Goal: Check status: Check status

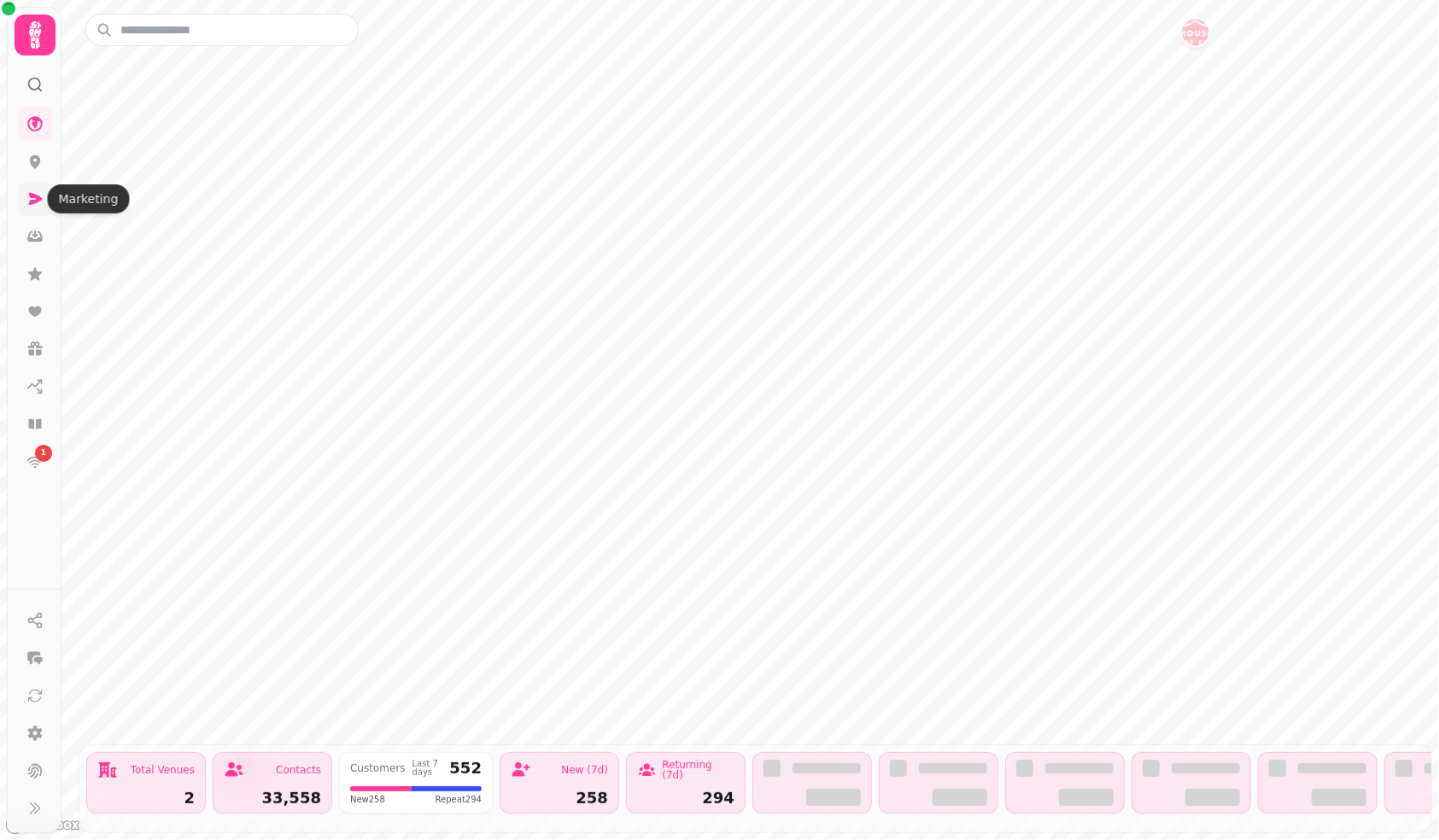
click at [34, 203] on icon at bounding box center [36, 199] width 14 height 12
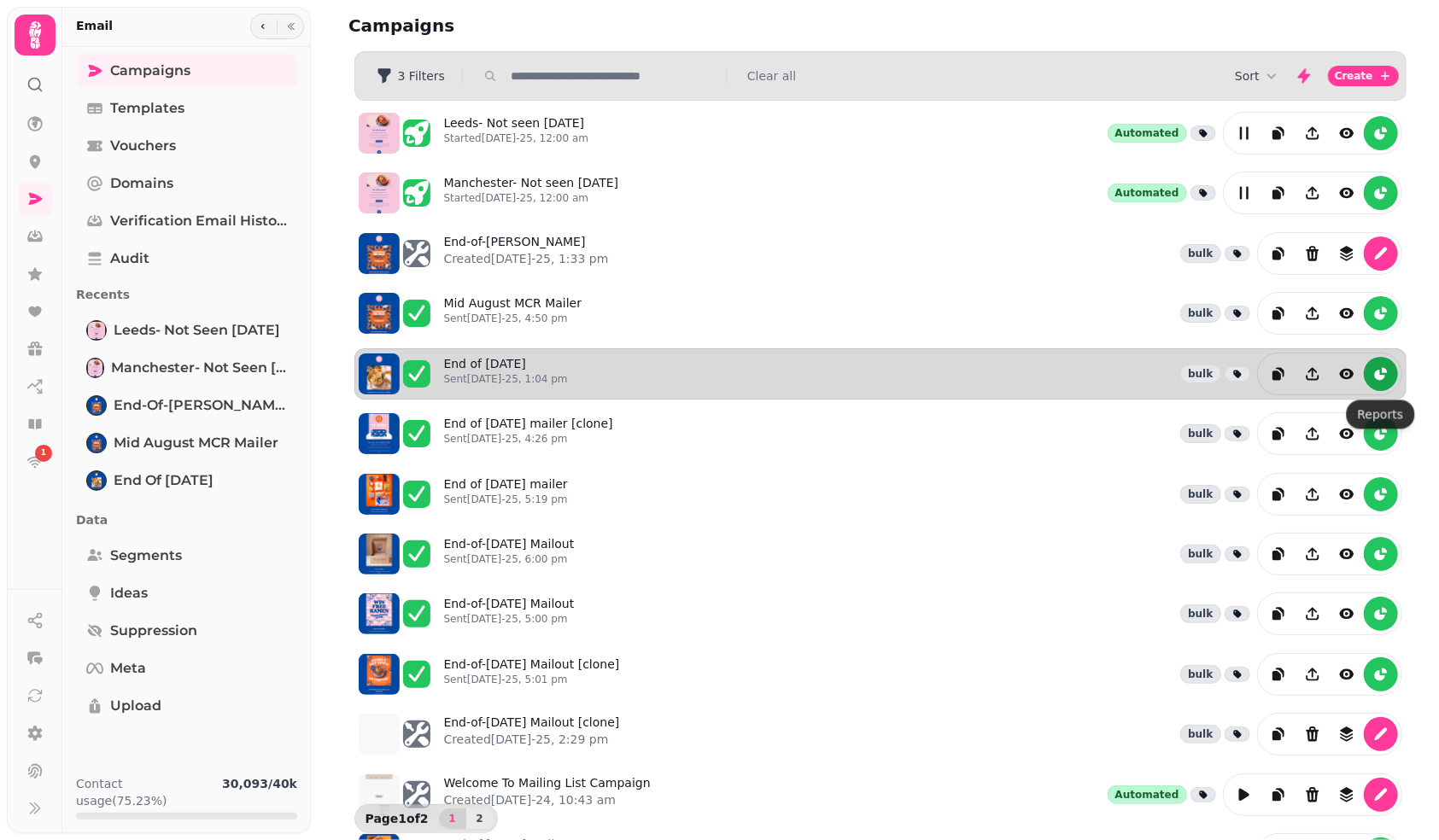
click at [1380, 380] on icon "reports" at bounding box center [1379, 375] width 10 height 10
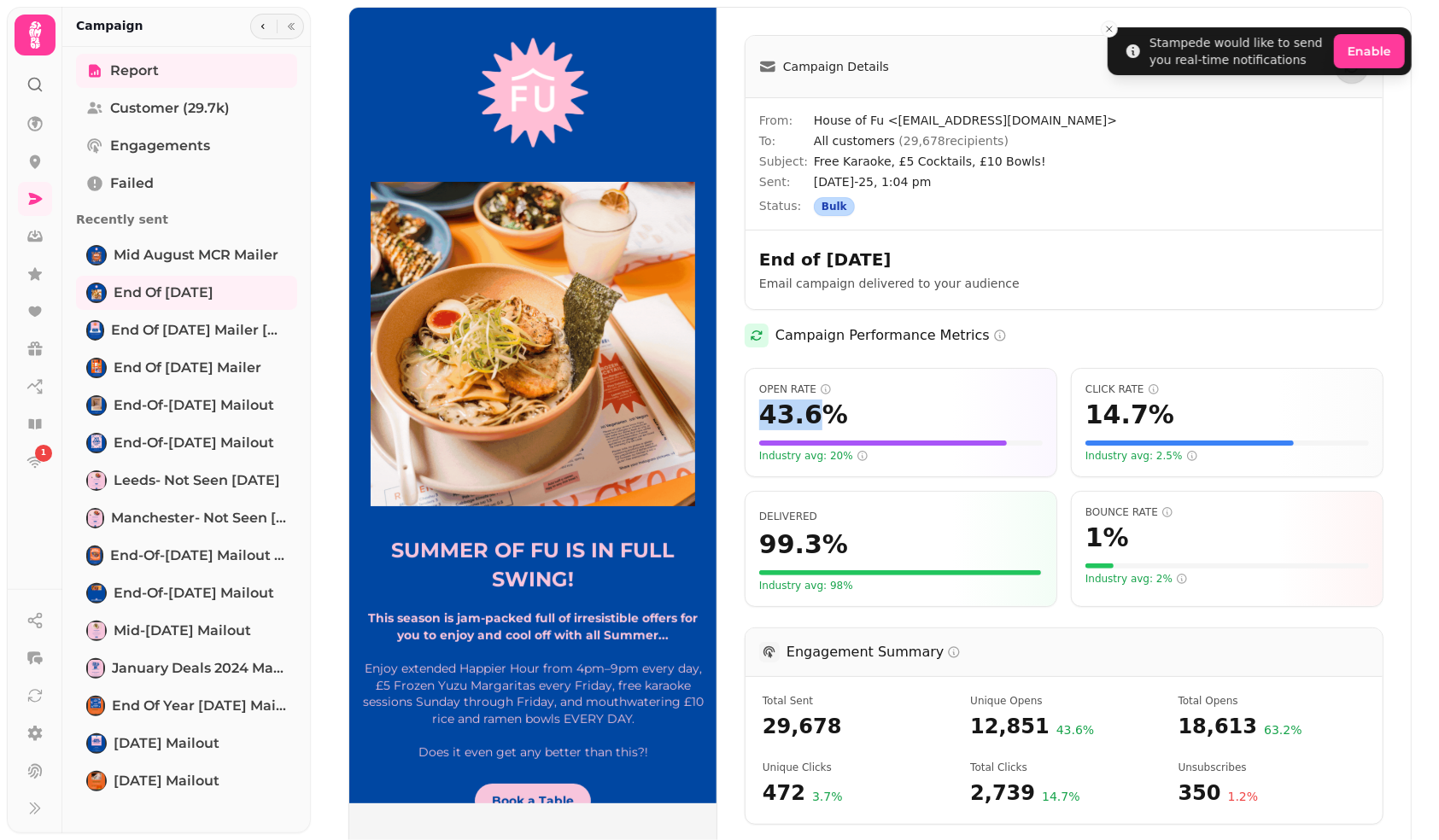
drag, startPoint x: 811, startPoint y: 420, endPoint x: 767, endPoint y: 420, distance: 44.0
click at [767, 420] on span "43.6 %" at bounding box center [804, 415] width 89 height 31
copy span "43.6"
drag, startPoint x: 1138, startPoint y: 409, endPoint x: 1083, endPoint y: 411, distance: 55.0
click at [1083, 411] on div "Click Rate 14.7 % Industry avg: 2.5%" at bounding box center [1227, 422] width 312 height 109
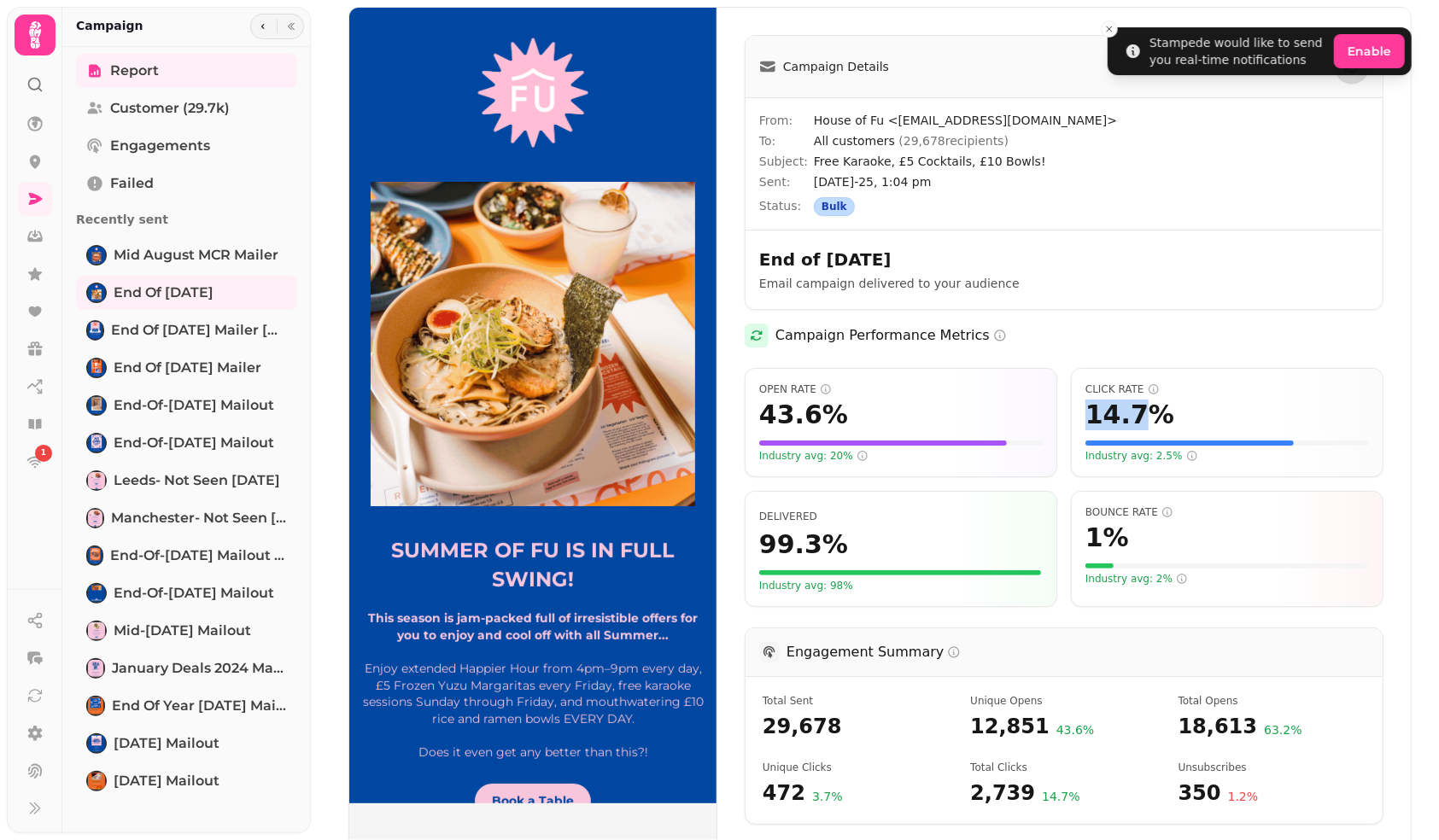
copy span "14.7"
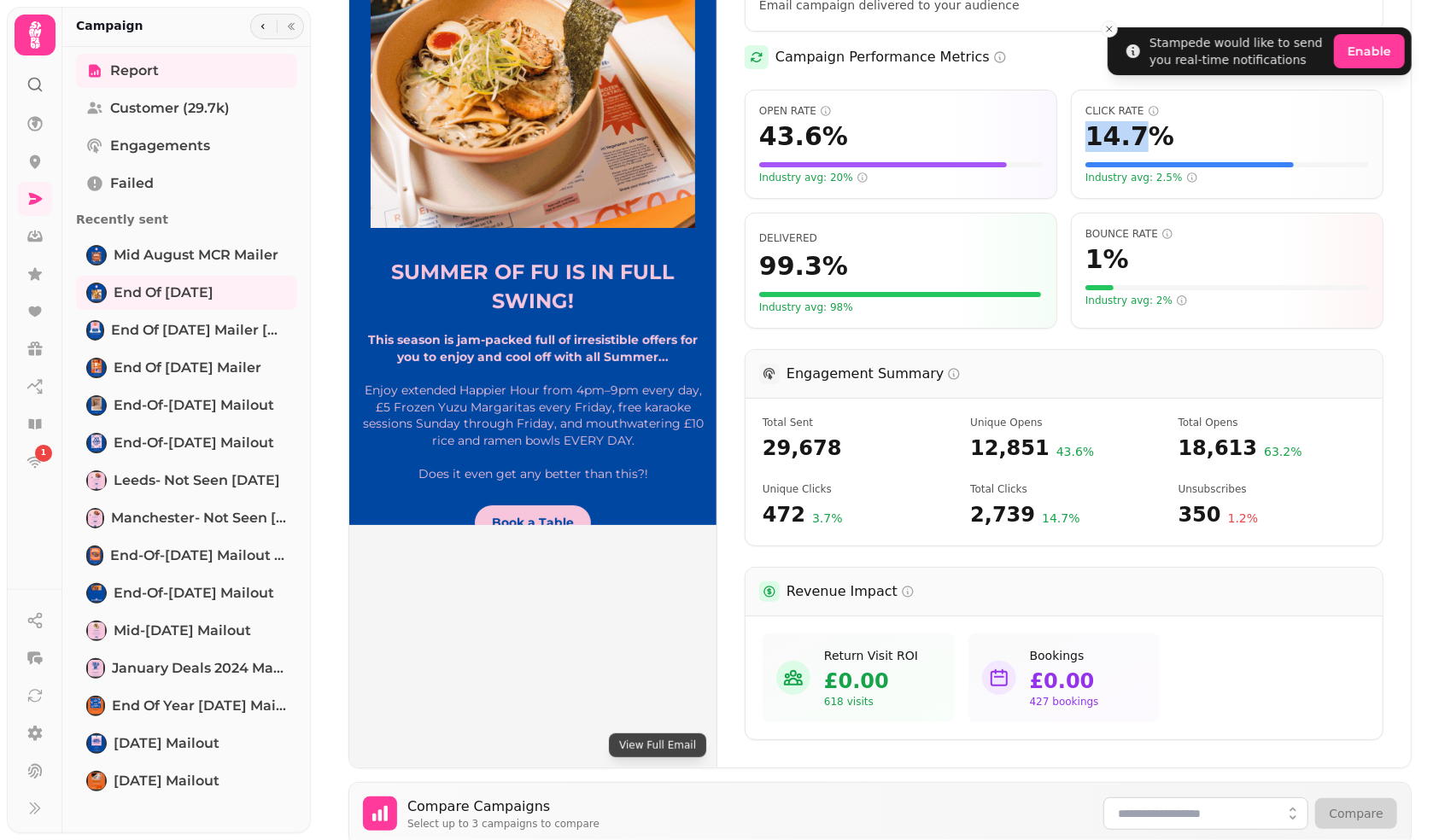
scroll to position [295, 0]
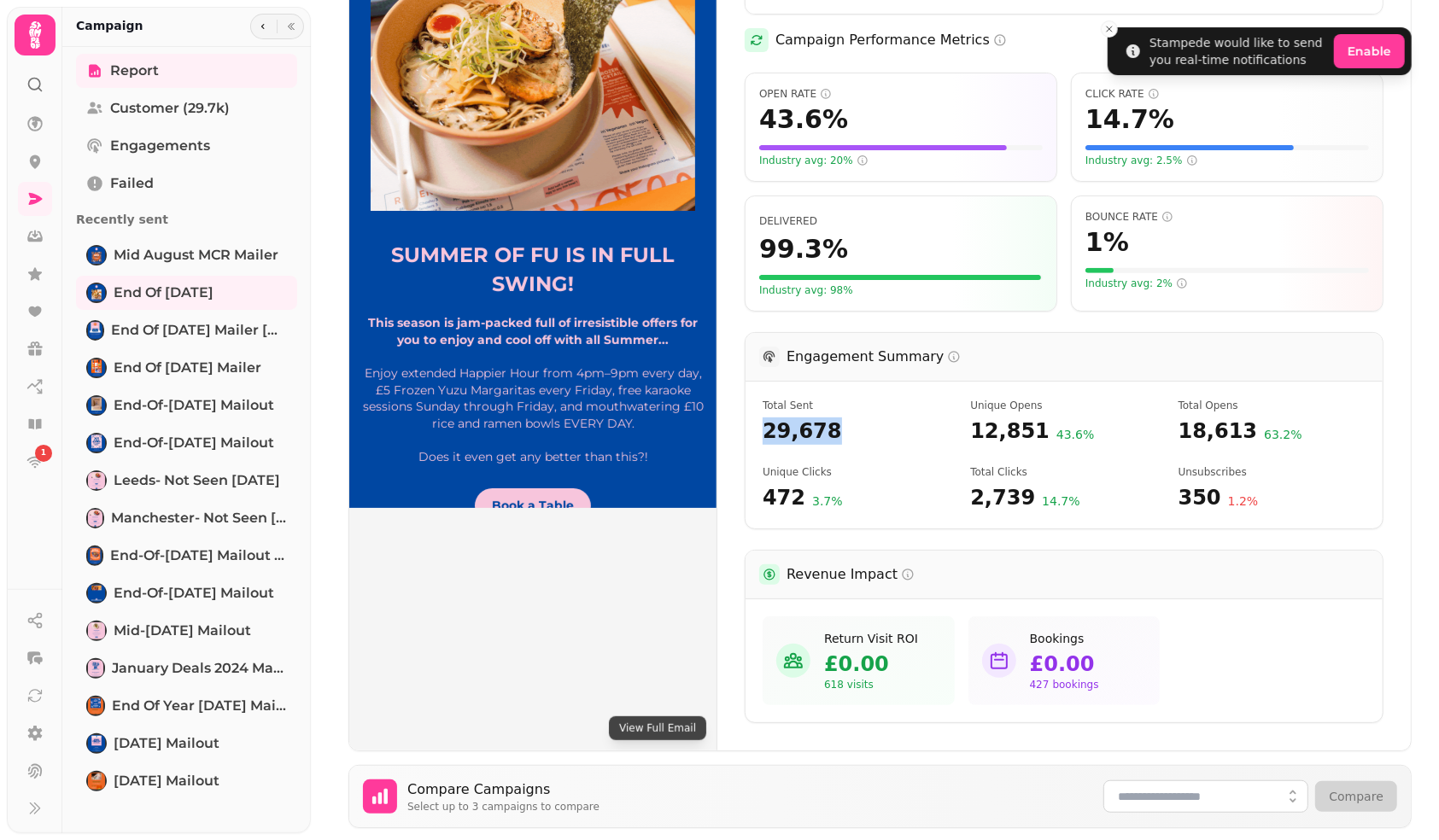
drag, startPoint x: 834, startPoint y: 438, endPoint x: 769, endPoint y: 437, distance: 65.0
click at [769, 437] on span "29,678" at bounding box center [856, 430] width 187 height 27
copy span "29,678"
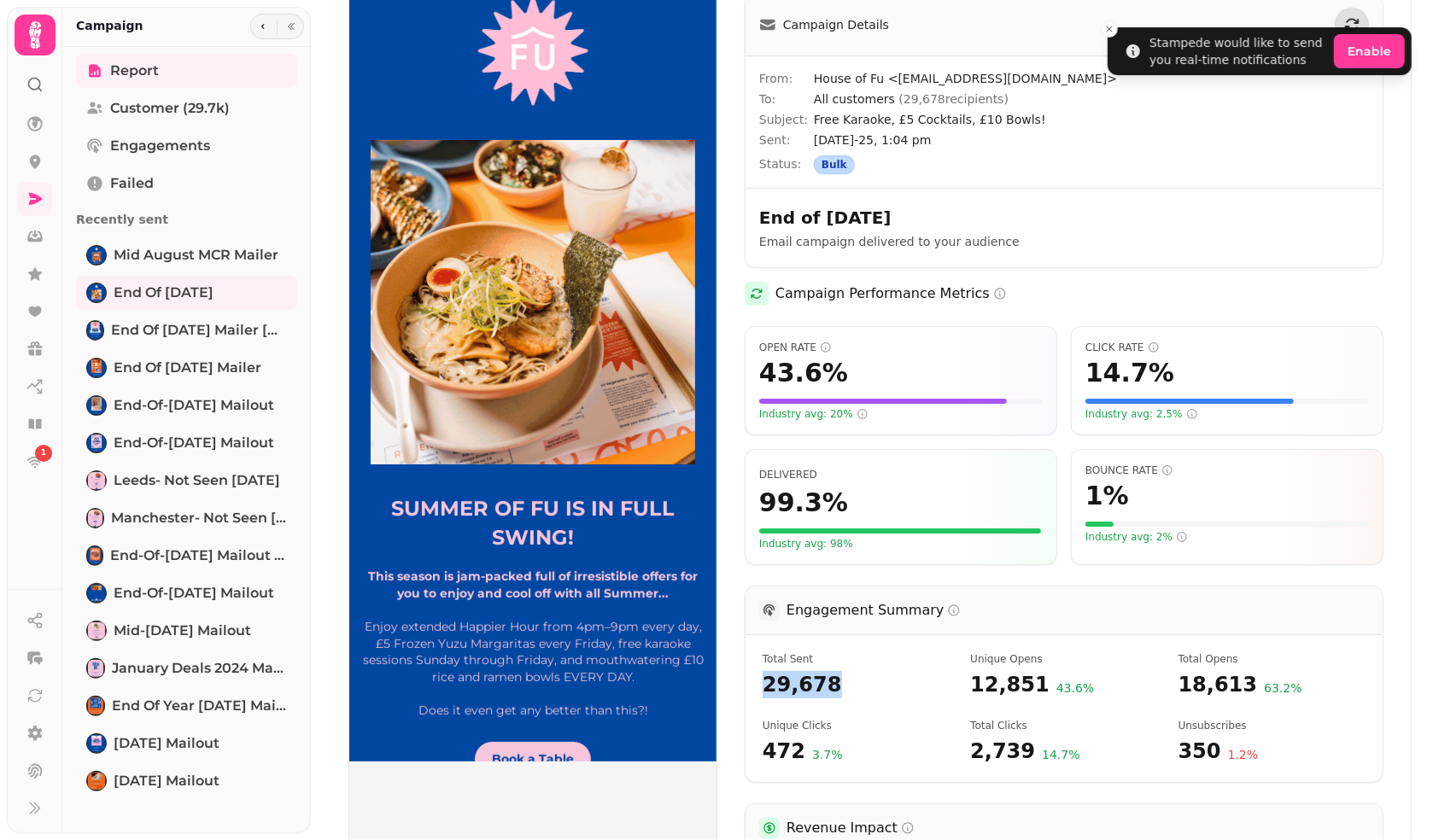
scroll to position [0, 0]
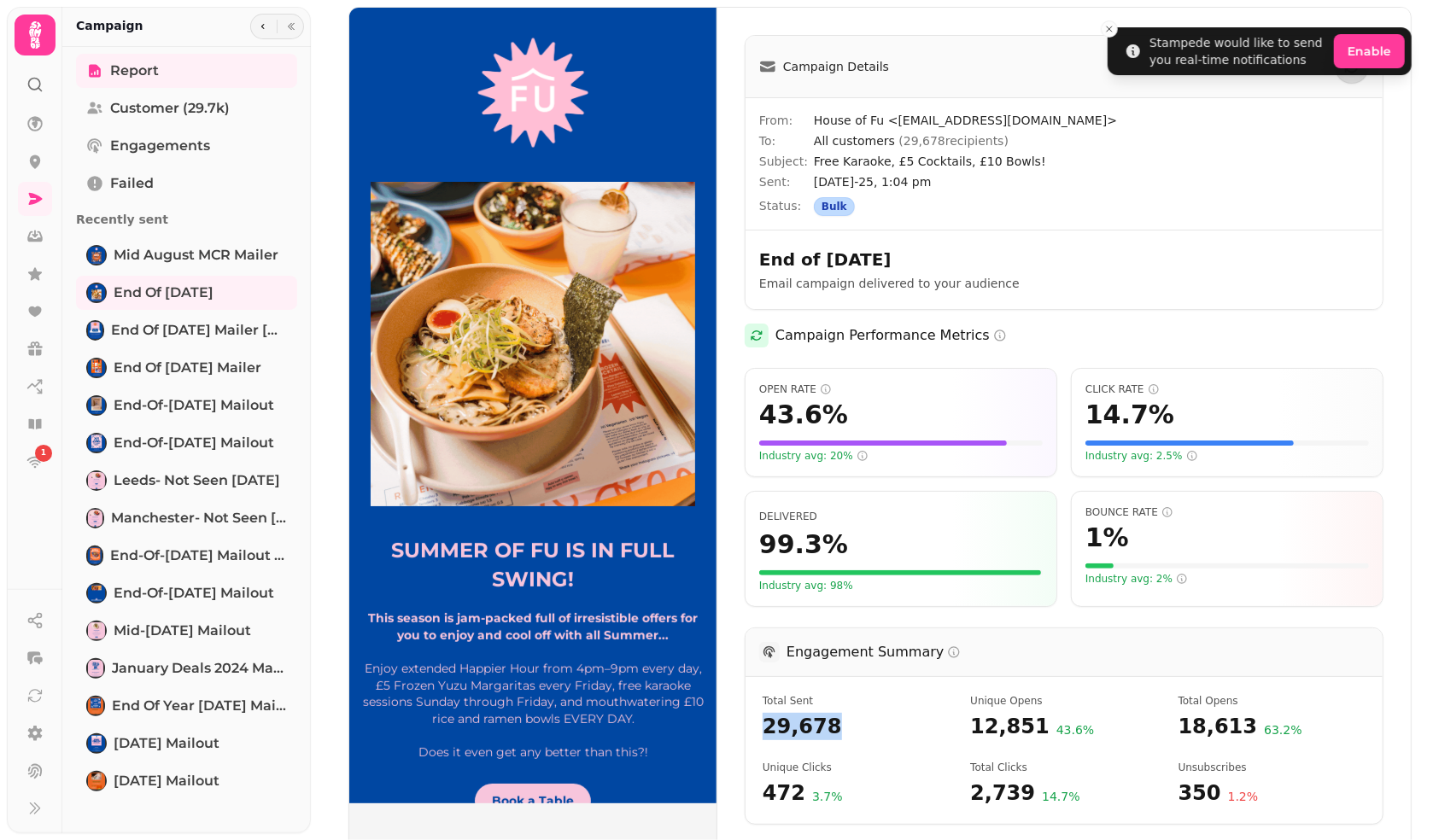
click at [632, 483] on img at bounding box center [532, 406] width 367 height 796
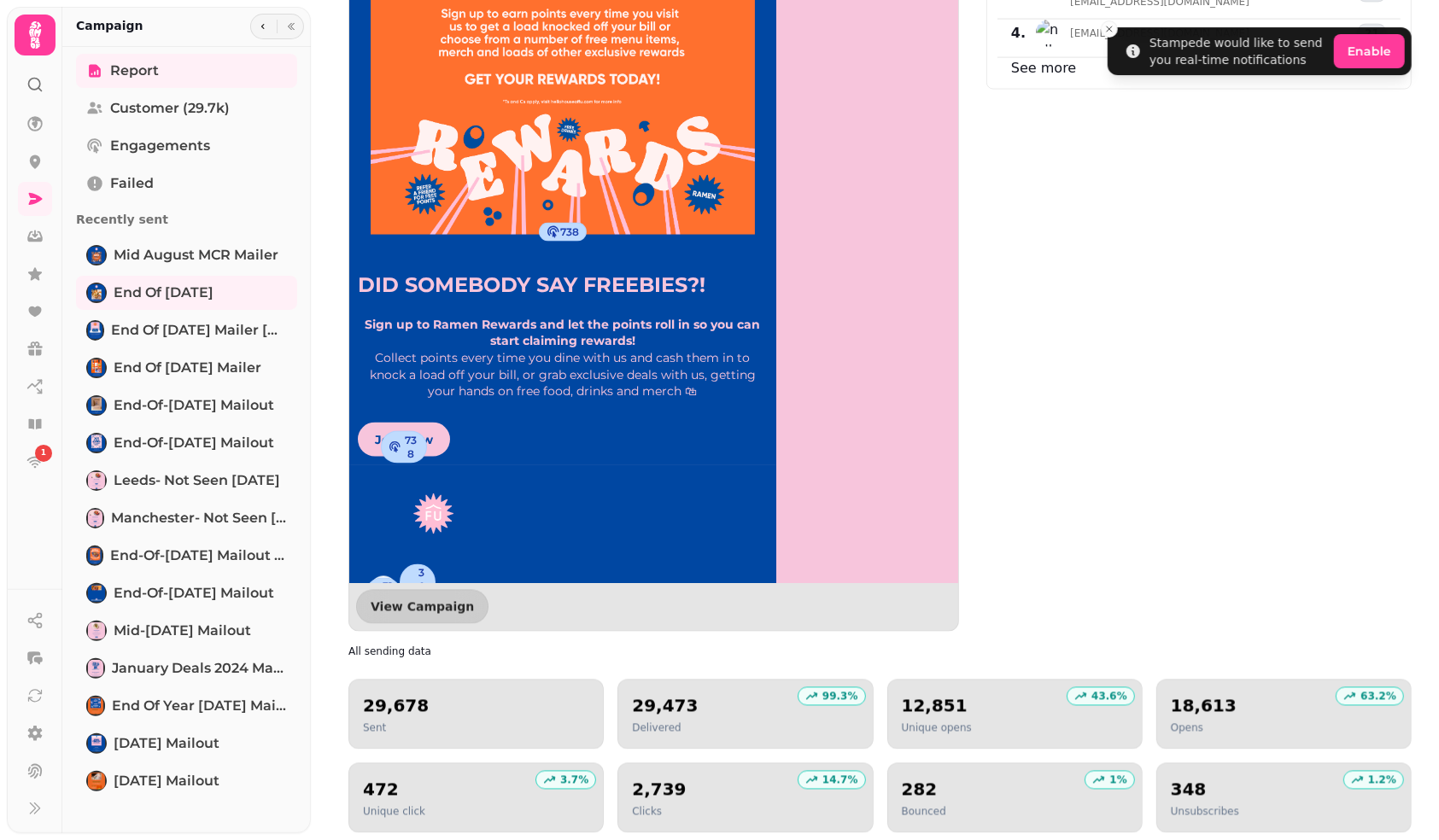
scroll to position [1539, 0]
